Goal: Use online tool/utility: Use online tool/utility

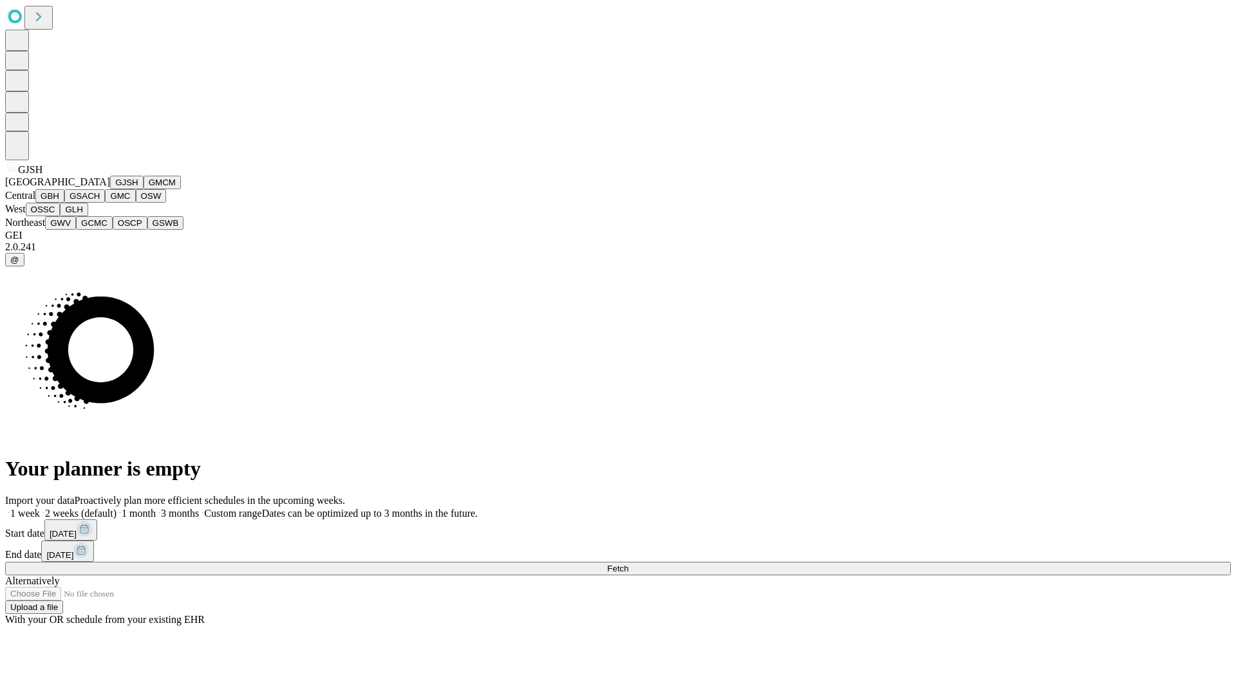
click at [110, 189] on button "GJSH" at bounding box center [126, 183] width 33 height 14
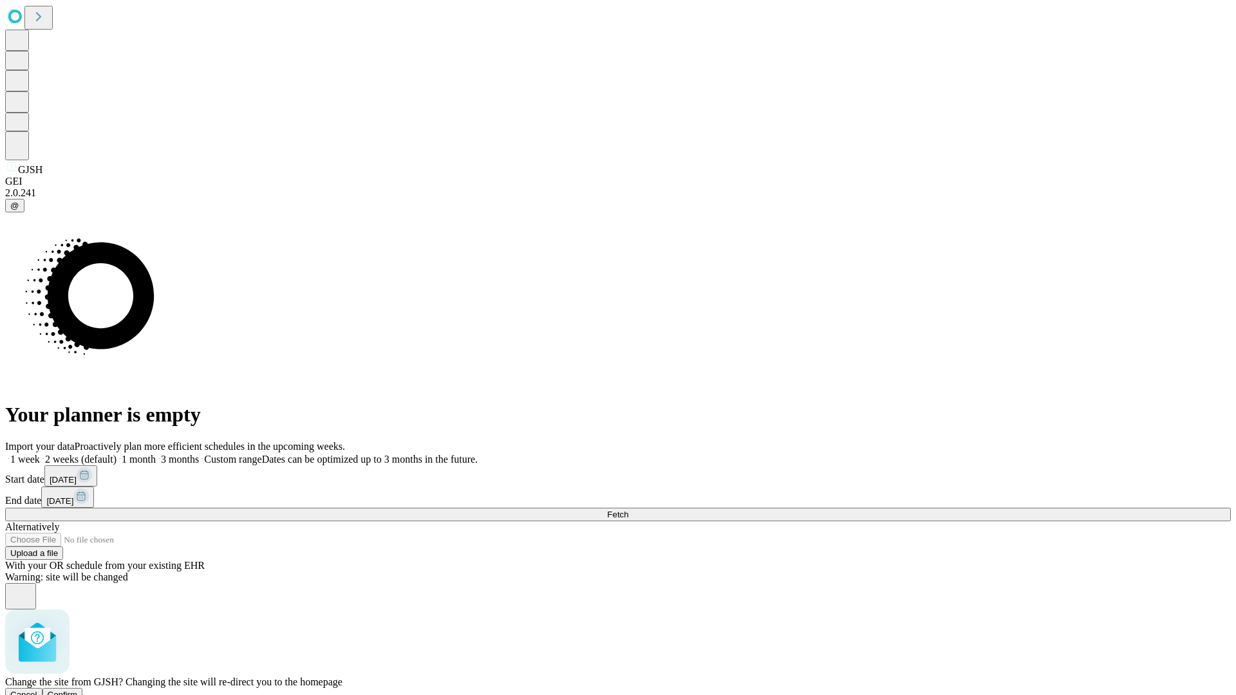
click at [78, 690] on span "Confirm" at bounding box center [63, 695] width 30 height 10
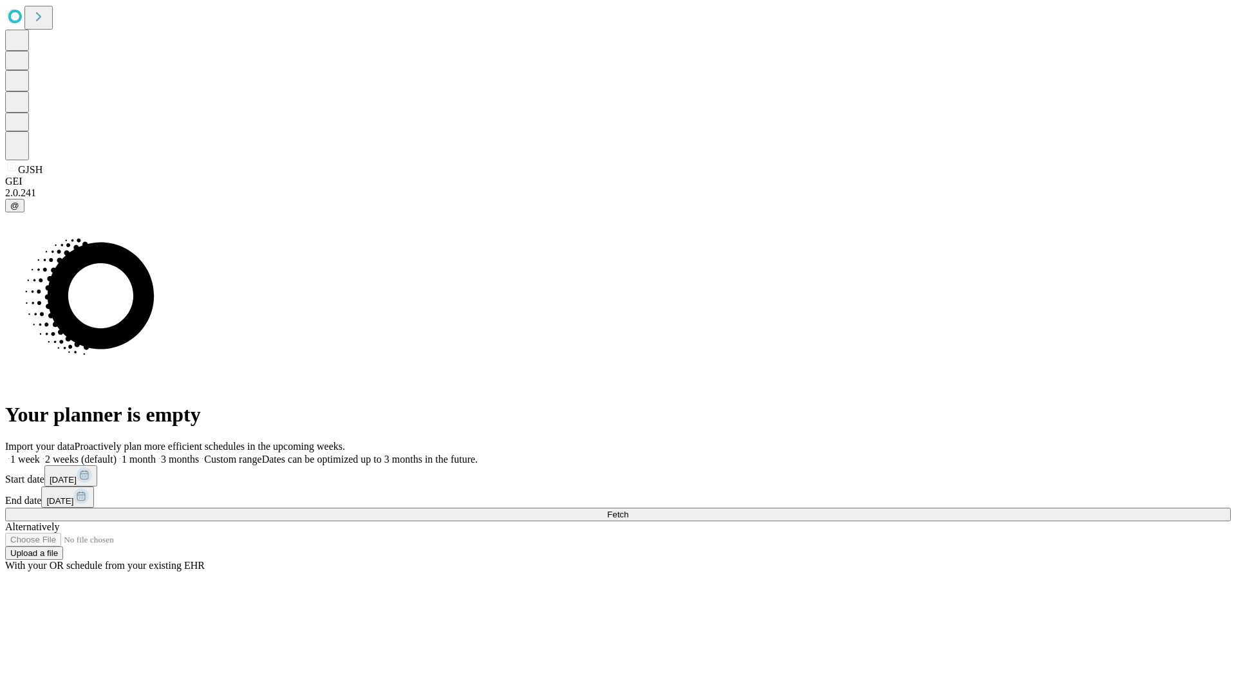
click at [40, 454] on label "1 week" at bounding box center [22, 459] width 35 height 11
click at [628, 510] on span "Fetch" at bounding box center [617, 515] width 21 height 10
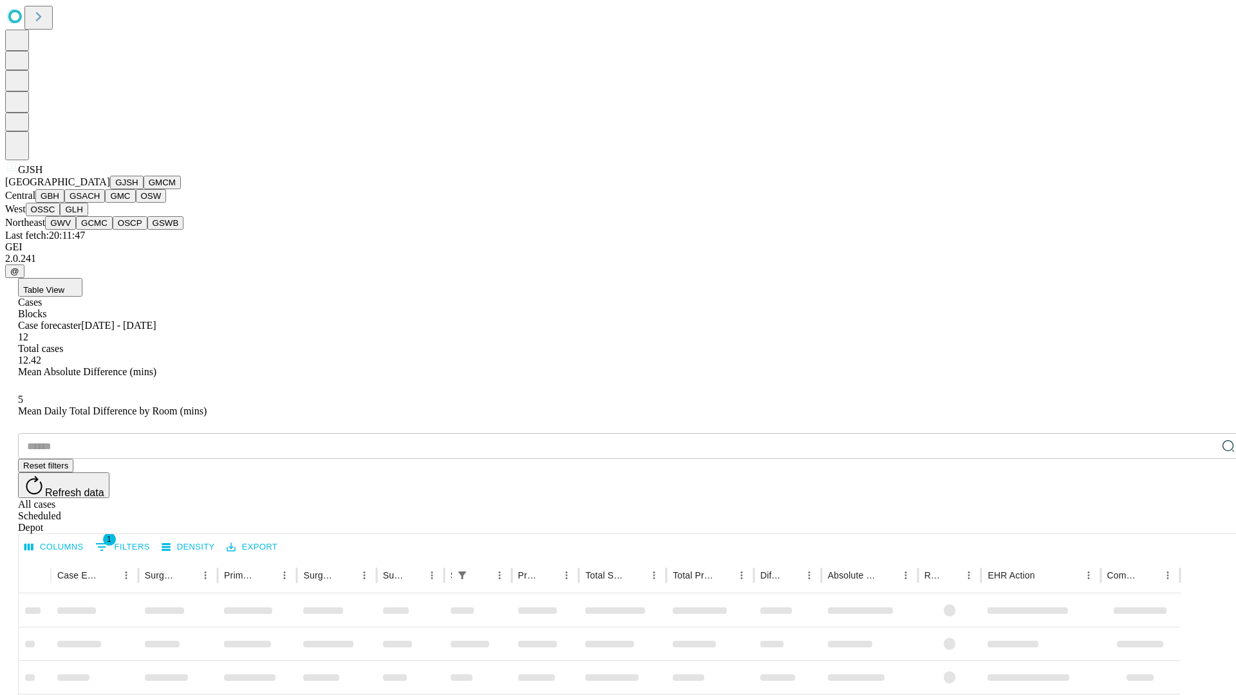
click at [144, 189] on button "GMCM" at bounding box center [162, 183] width 37 height 14
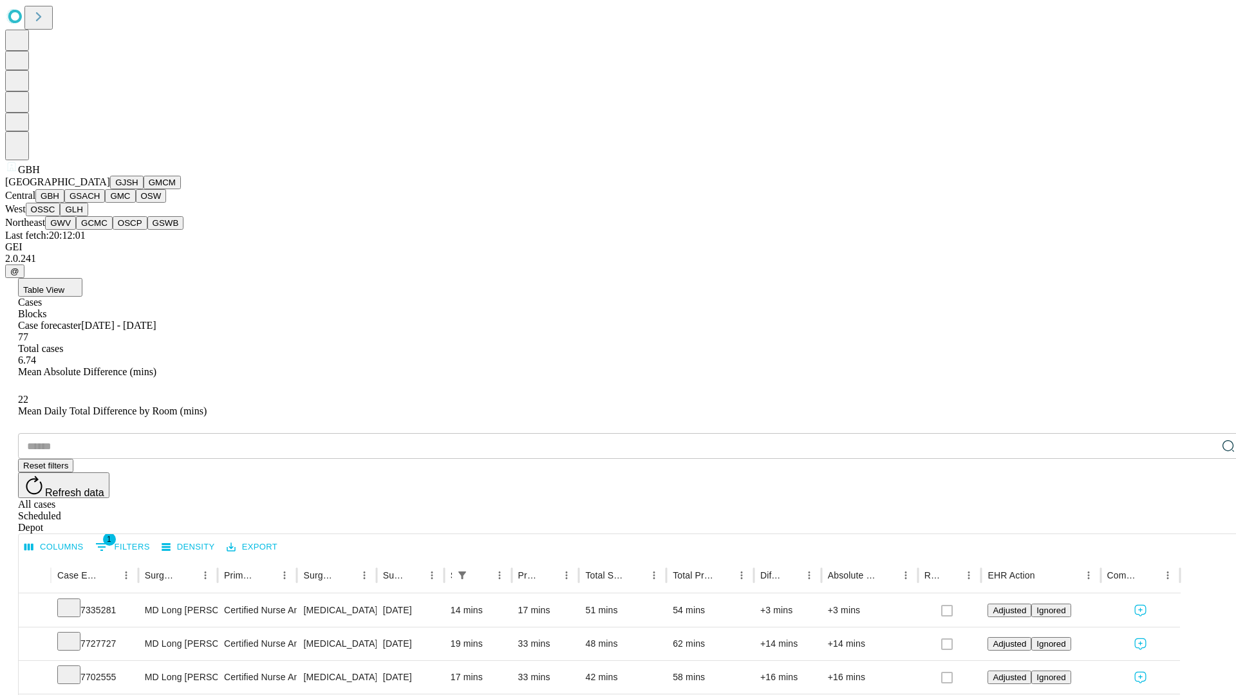
click at [100, 203] on button "GSACH" at bounding box center [84, 196] width 41 height 14
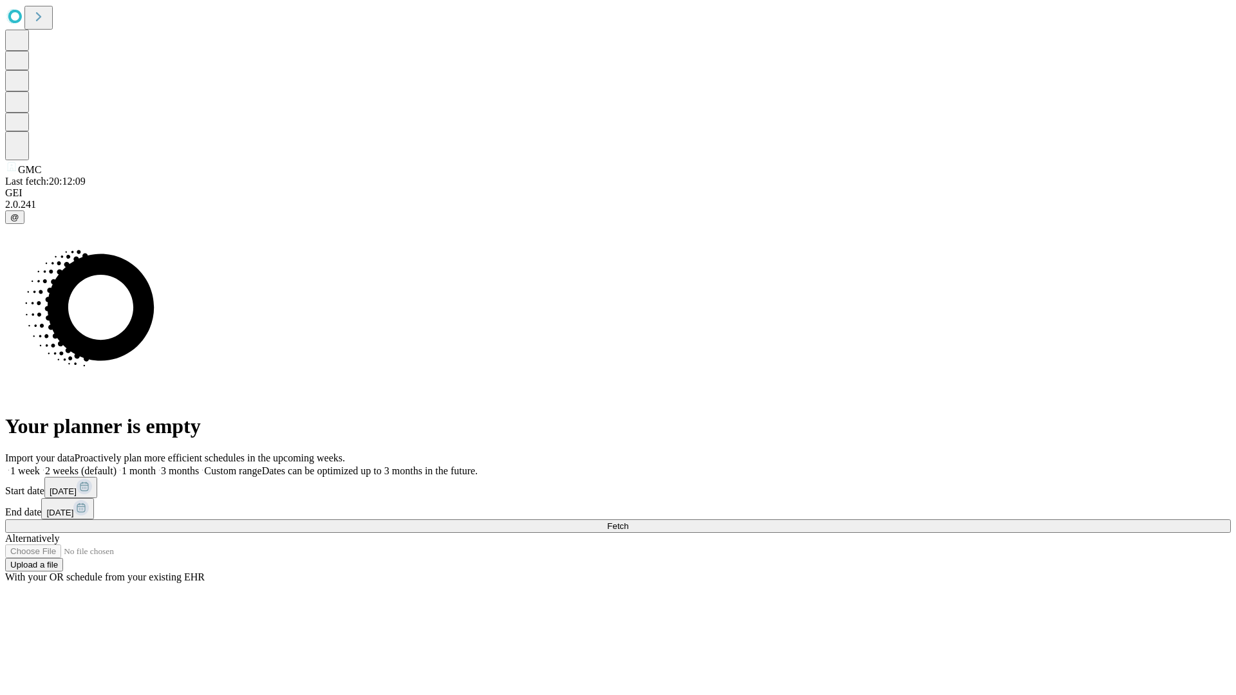
click at [40, 466] on label "1 week" at bounding box center [22, 471] width 35 height 11
click at [628, 522] on span "Fetch" at bounding box center [617, 527] width 21 height 10
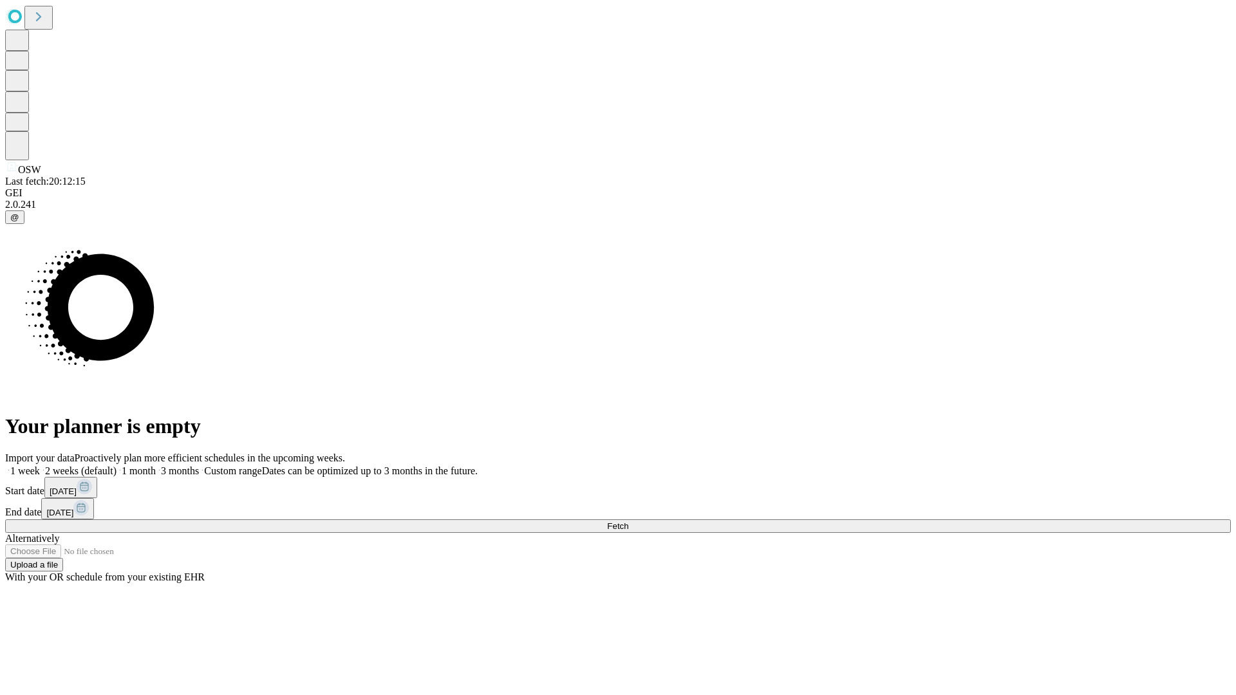
click at [40, 466] on label "1 week" at bounding box center [22, 471] width 35 height 11
click at [628, 522] on span "Fetch" at bounding box center [617, 527] width 21 height 10
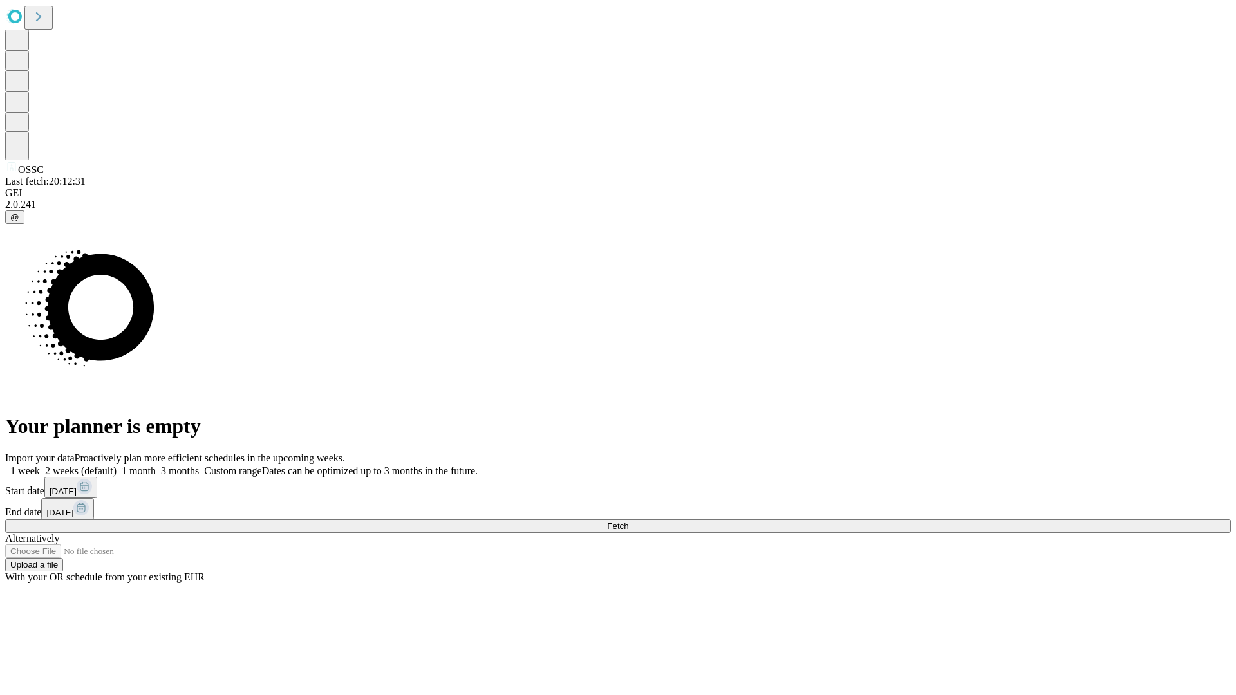
click at [40, 466] on label "1 week" at bounding box center [22, 471] width 35 height 11
click at [628, 522] on span "Fetch" at bounding box center [617, 527] width 21 height 10
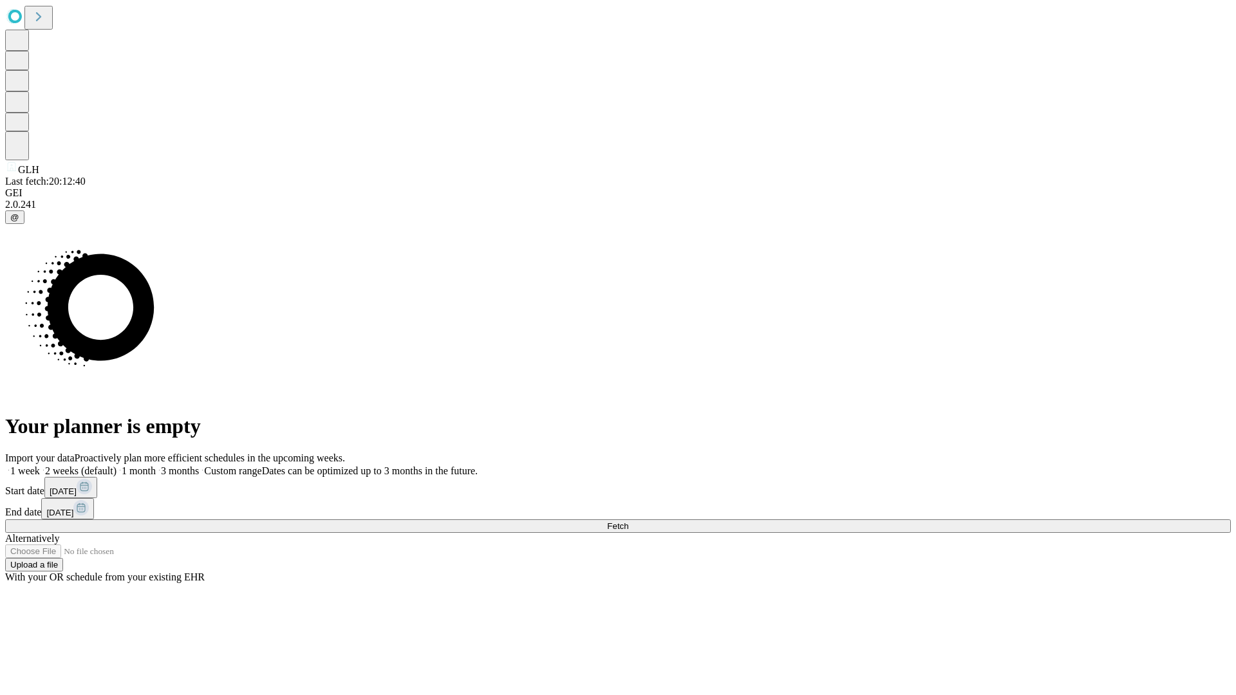
click at [40, 466] on label "1 week" at bounding box center [22, 471] width 35 height 11
click at [628, 522] on span "Fetch" at bounding box center [617, 527] width 21 height 10
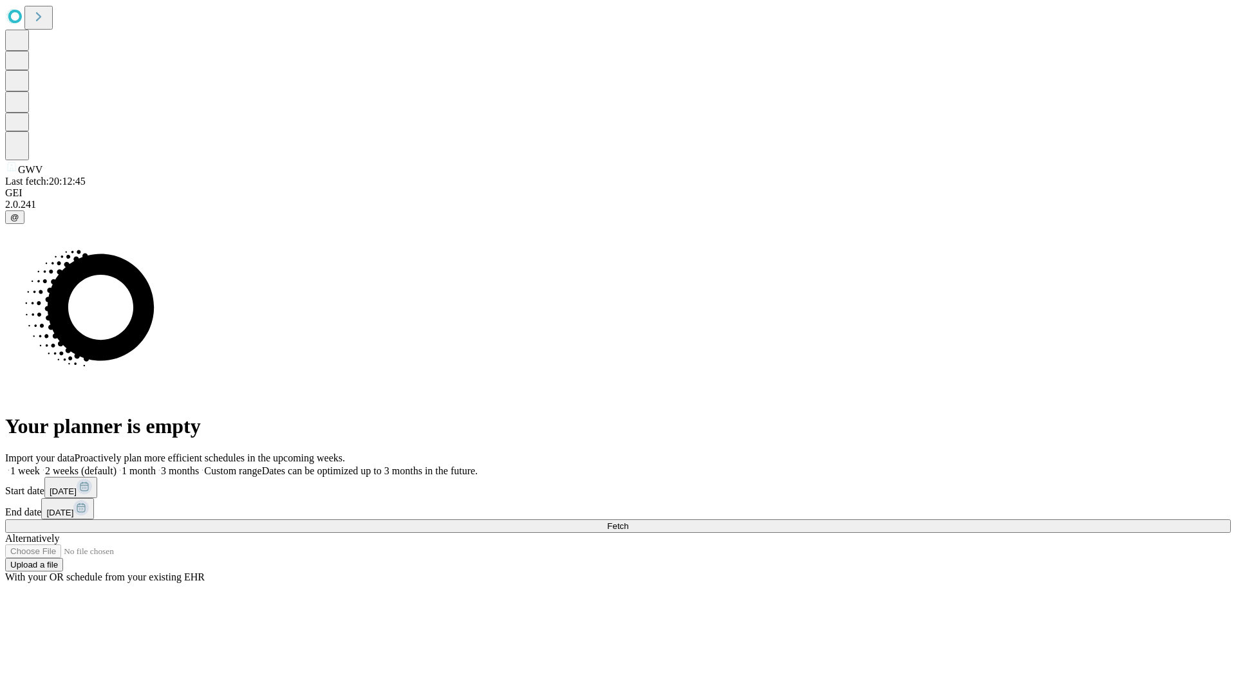
click at [40, 466] on label "1 week" at bounding box center [22, 471] width 35 height 11
click at [628, 522] on span "Fetch" at bounding box center [617, 527] width 21 height 10
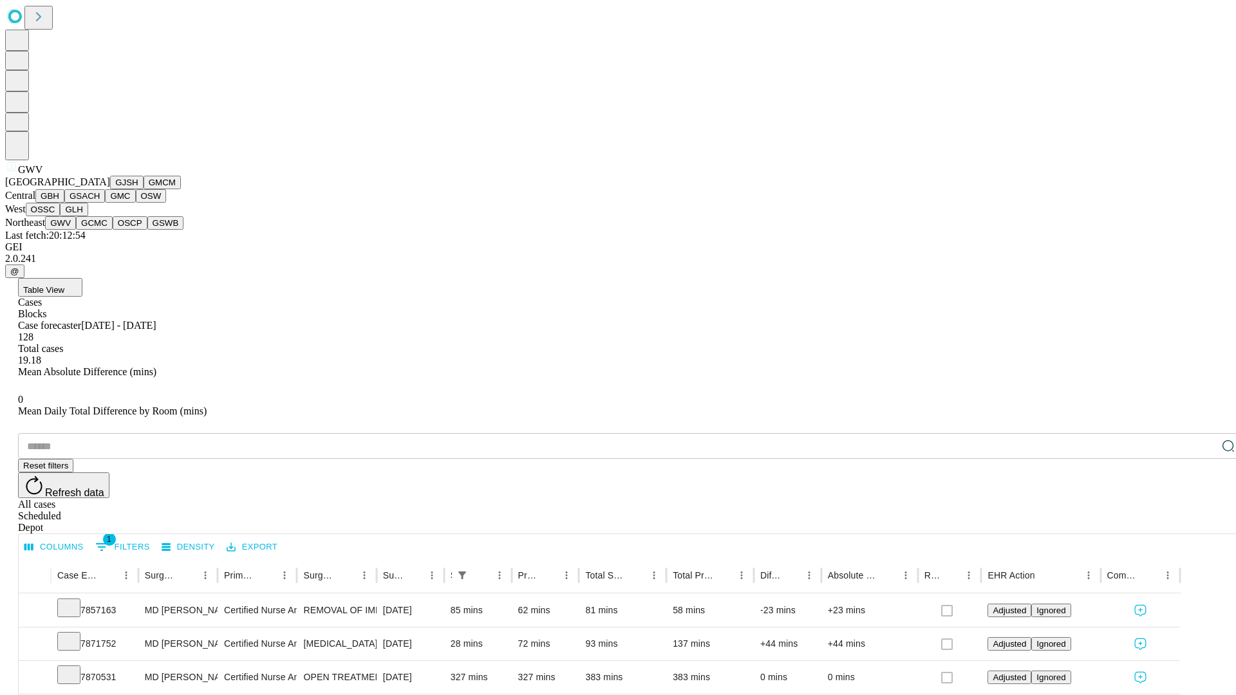
click at [100, 230] on button "GCMC" at bounding box center [94, 223] width 37 height 14
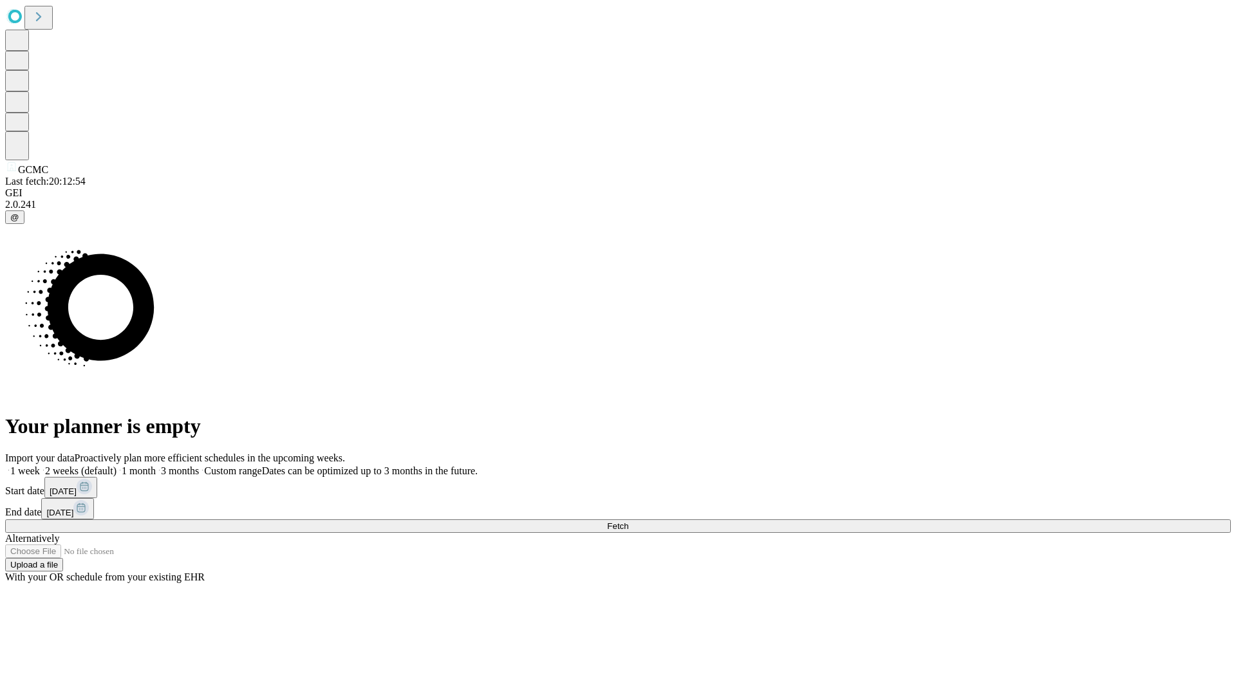
click at [40, 466] on label "1 week" at bounding box center [22, 471] width 35 height 11
click at [628, 522] on span "Fetch" at bounding box center [617, 527] width 21 height 10
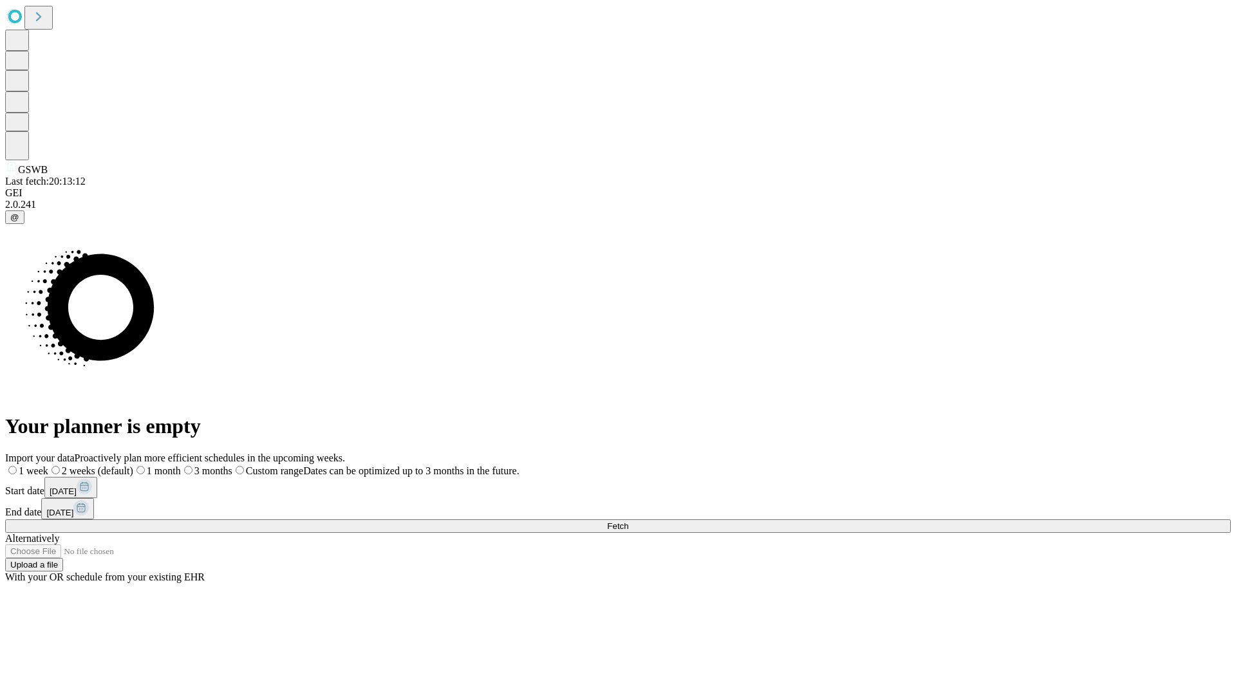
click at [48, 466] on label "1 week" at bounding box center [26, 471] width 43 height 11
click at [628, 522] on span "Fetch" at bounding box center [617, 527] width 21 height 10
